Goal: Task Accomplishment & Management: Complete application form

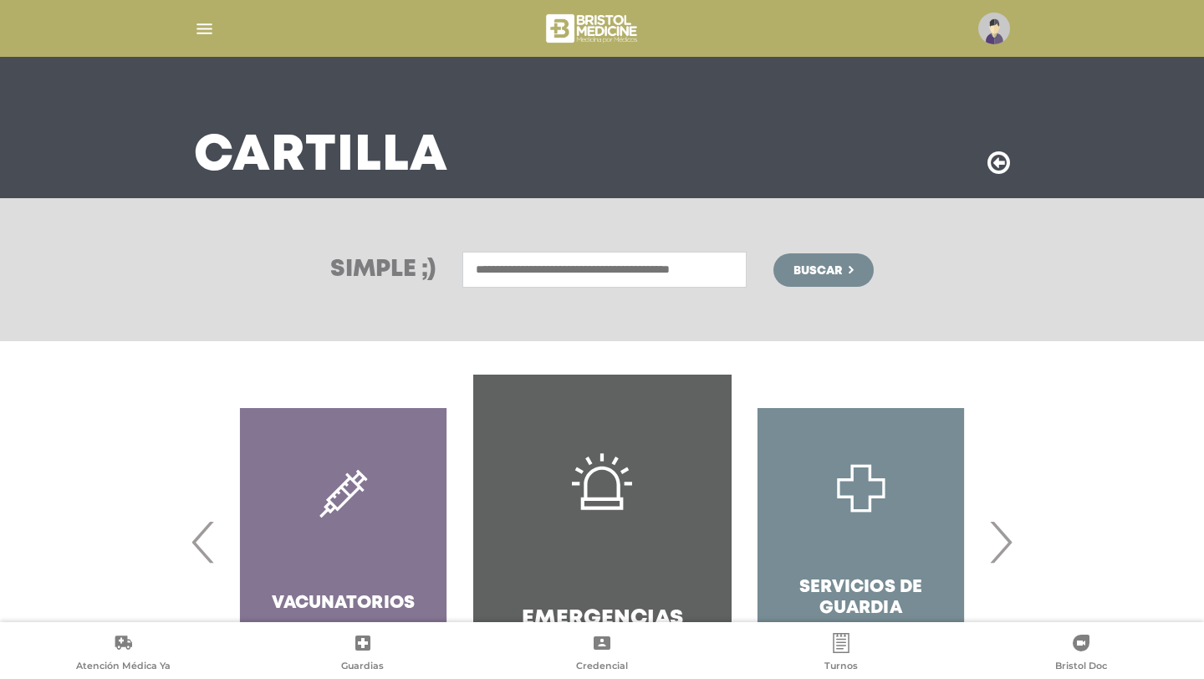
scroll to position [59, 0]
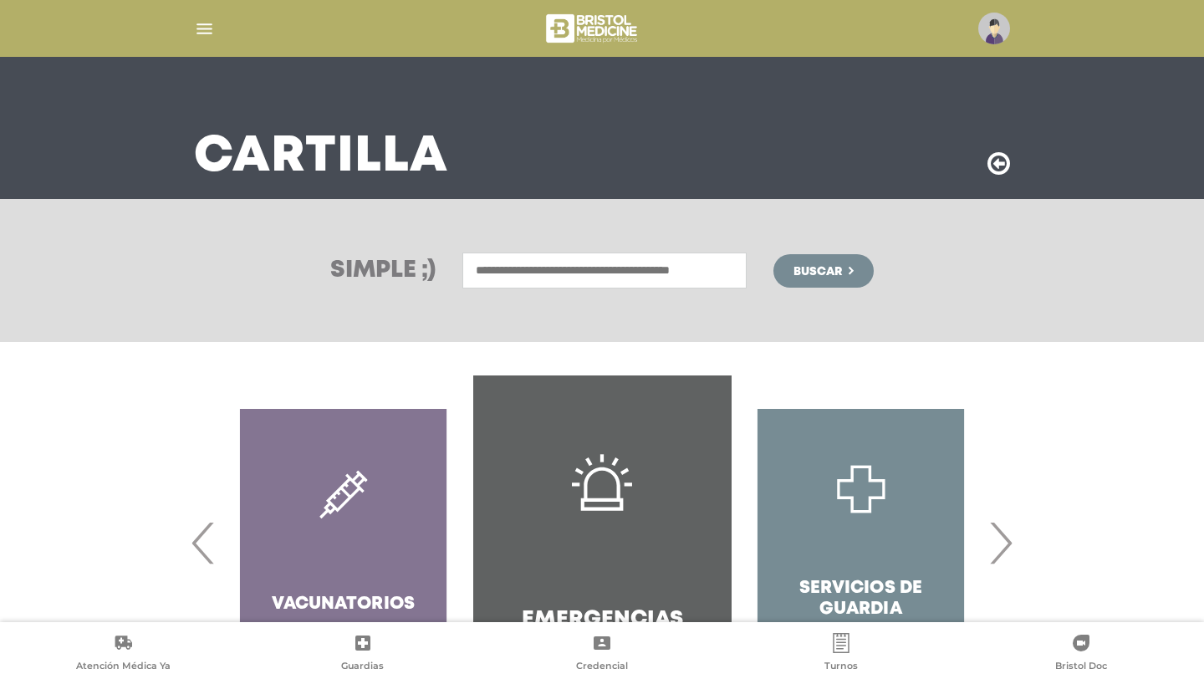
click at [201, 24] on img "button" at bounding box center [204, 28] width 21 height 21
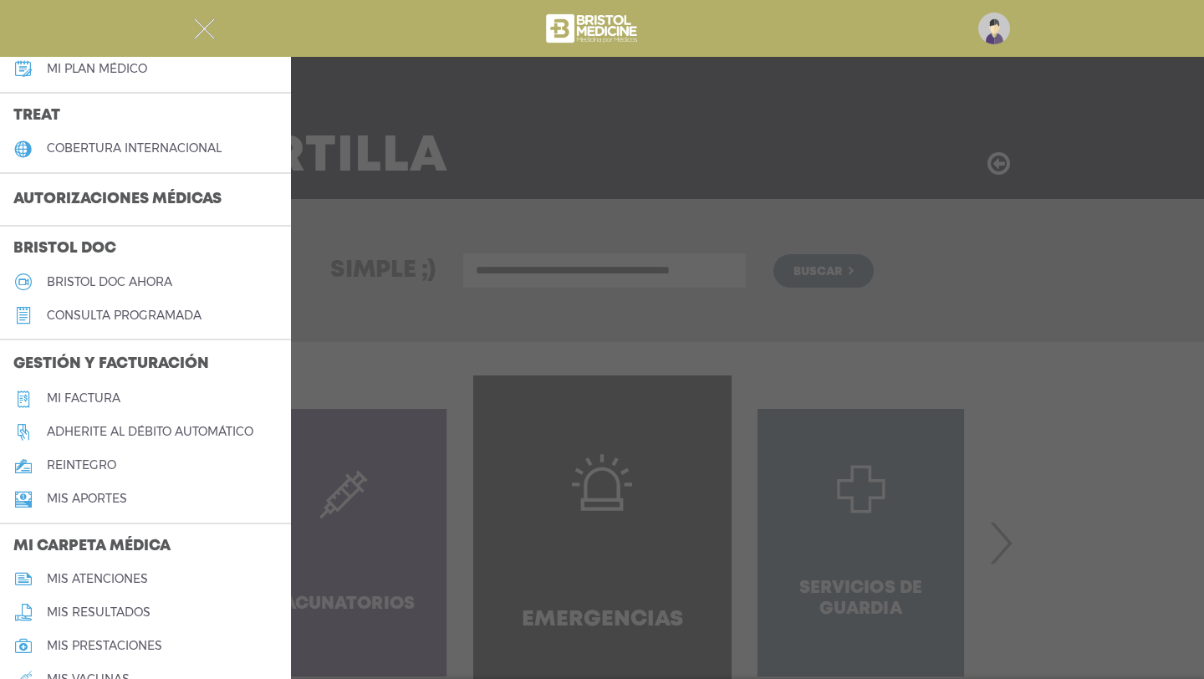
scroll to position [342, 0]
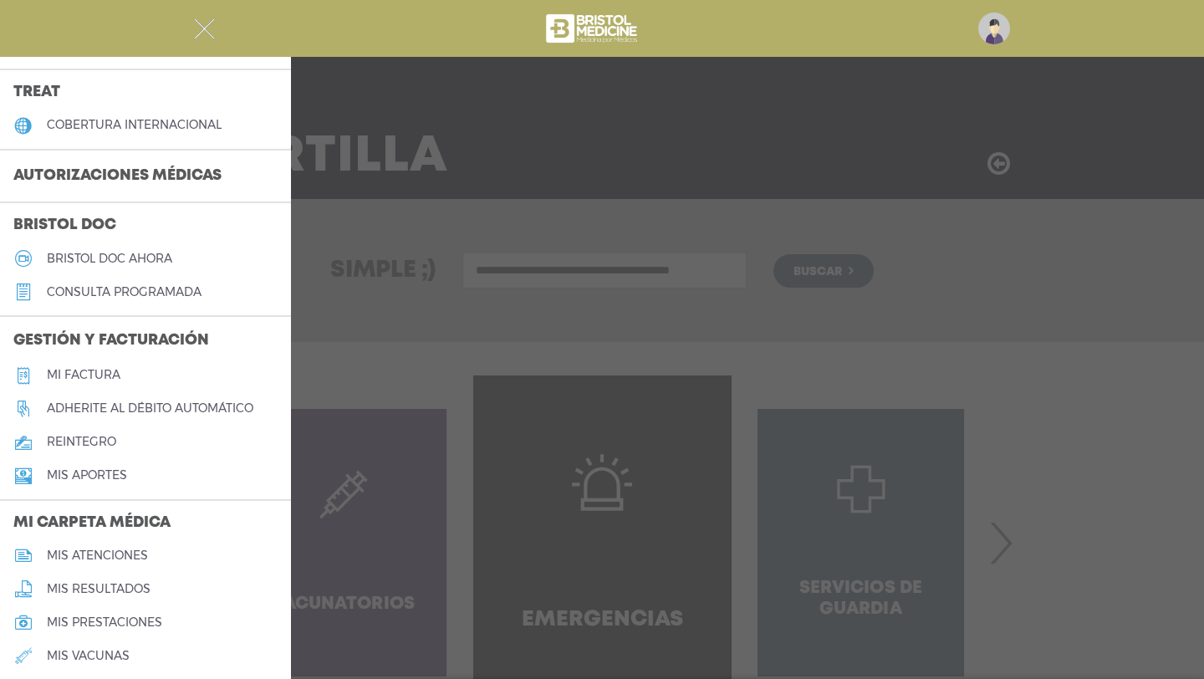
click at [80, 369] on h5 "Mi factura" at bounding box center [84, 375] width 74 height 14
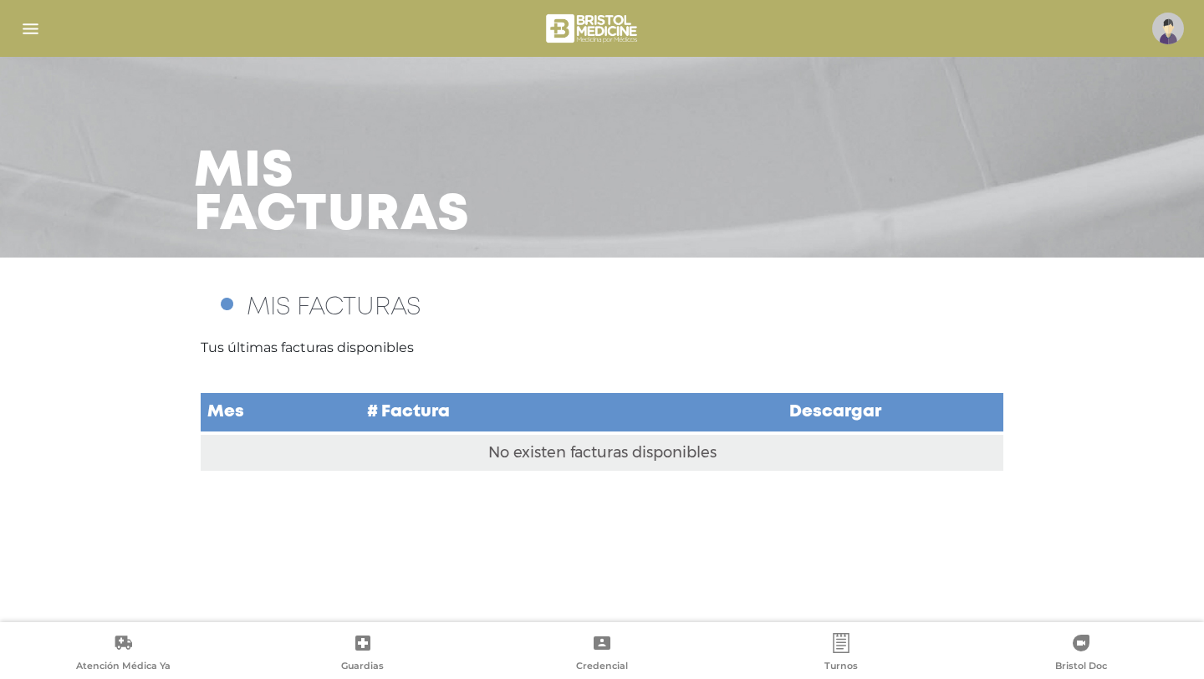
click at [329, 418] on td "Mes" at bounding box center [281, 412] width 160 height 41
click at [29, 23] on img "button" at bounding box center [30, 28] width 21 height 21
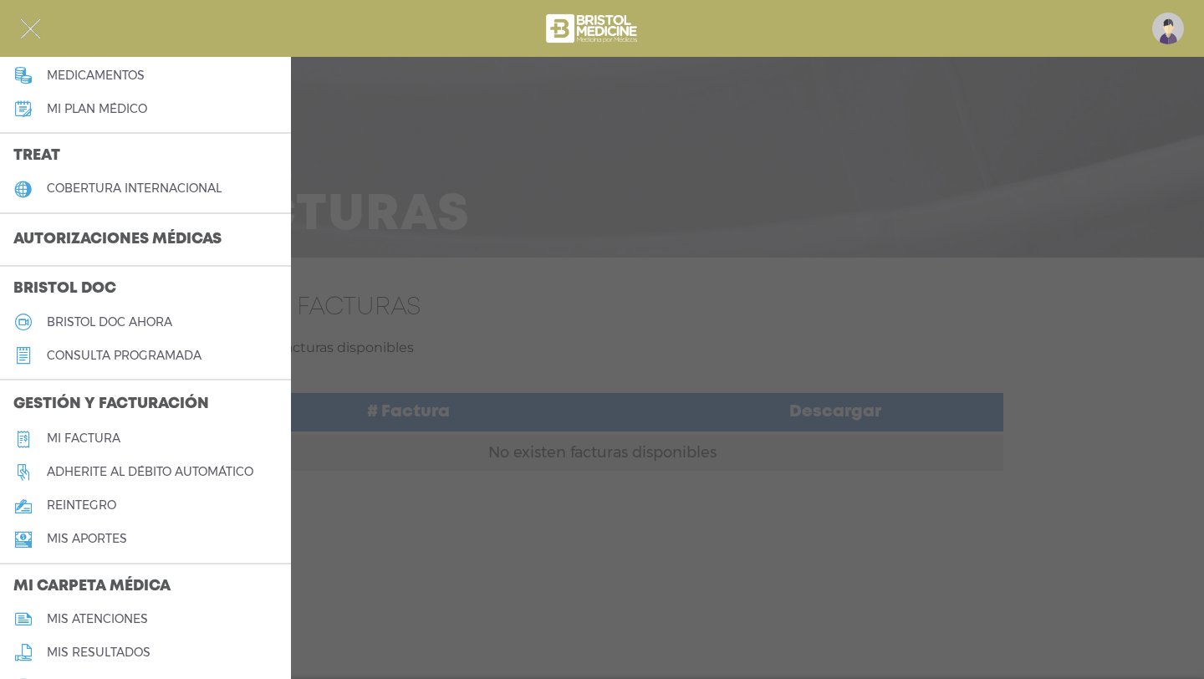
scroll to position [292, 0]
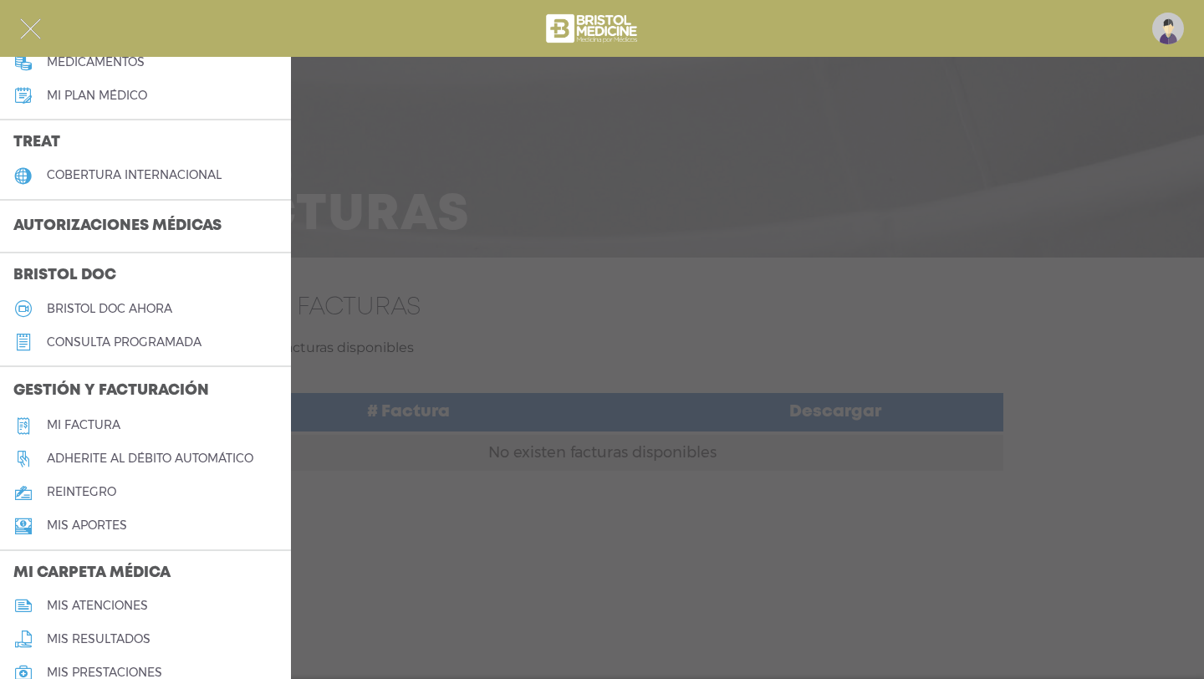
click at [112, 457] on h5 "Adherite al débito automático" at bounding box center [150, 458] width 206 height 14
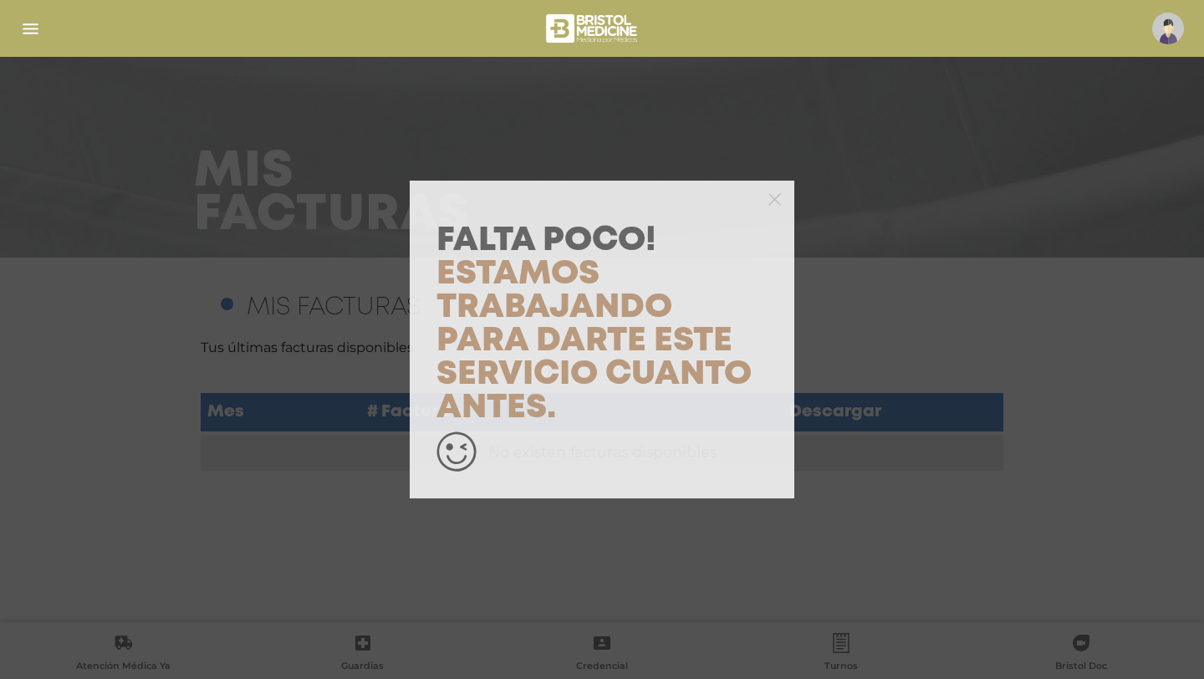
click at [461, 461] on icon at bounding box center [456, 459] width 20 height 9
click at [654, 232] on span "Falta Poco!" at bounding box center [546, 241] width 220 height 30
click at [777, 197] on icon "button" at bounding box center [774, 199] width 13 height 13
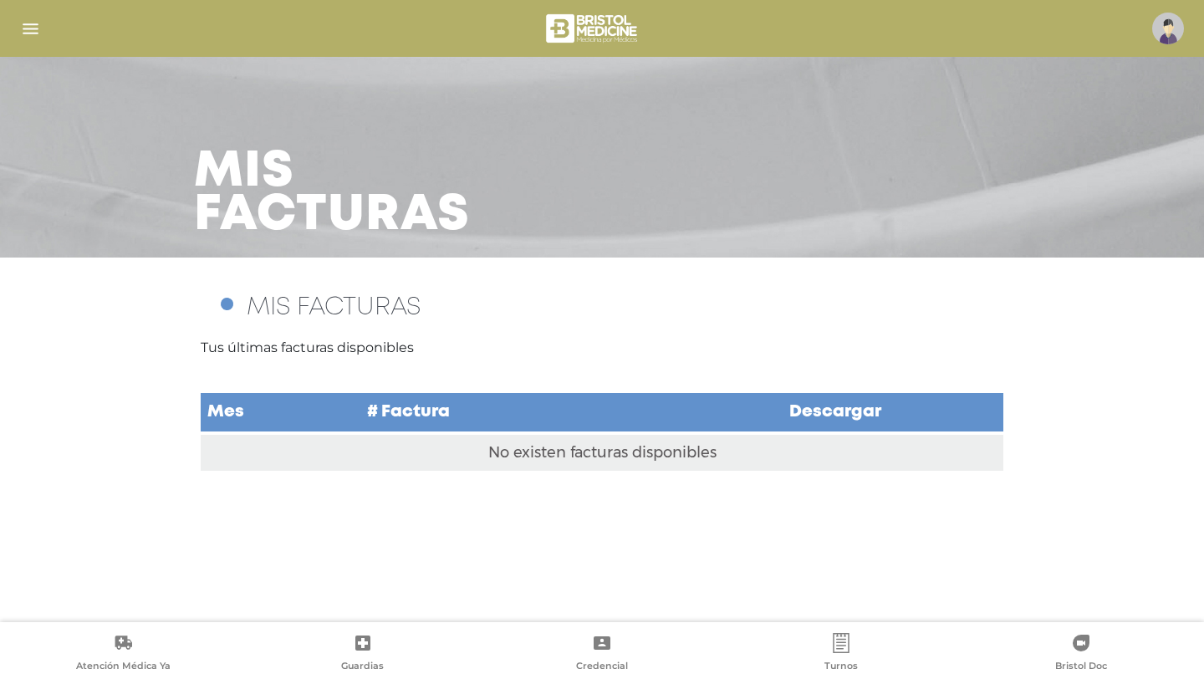
click at [24, 31] on img "button" at bounding box center [30, 28] width 21 height 21
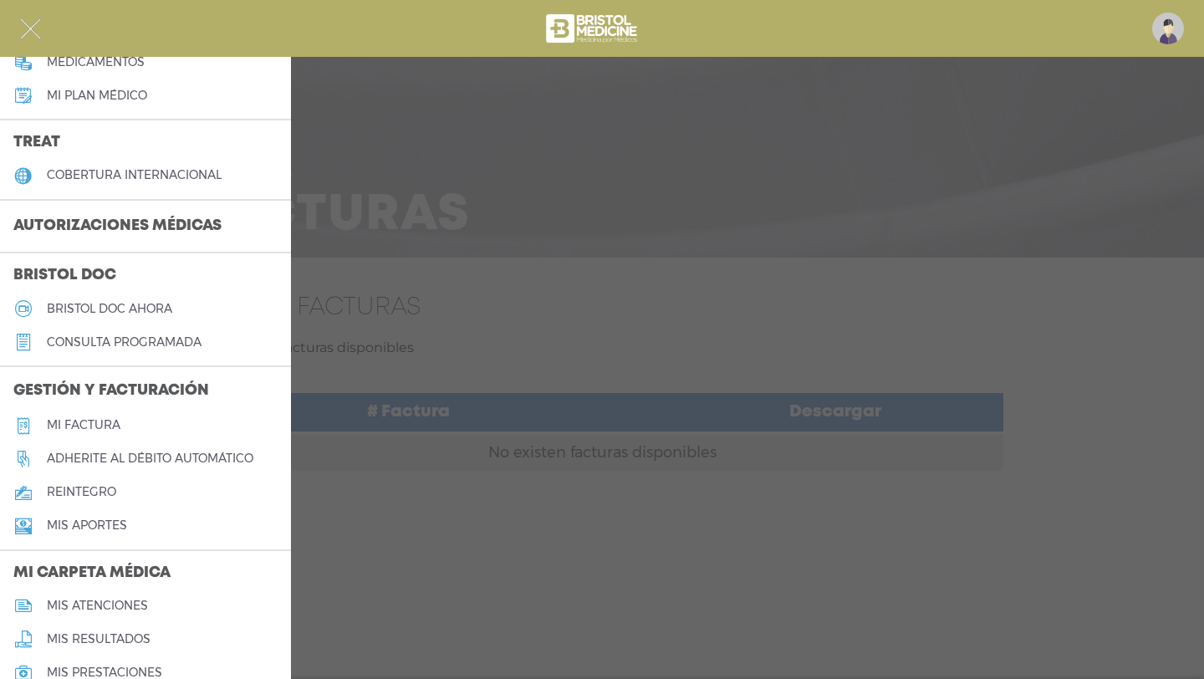
click at [166, 460] on h5 "Adherite al débito automático" at bounding box center [150, 458] width 206 height 14
